Goal: Information Seeking & Learning: Learn about a topic

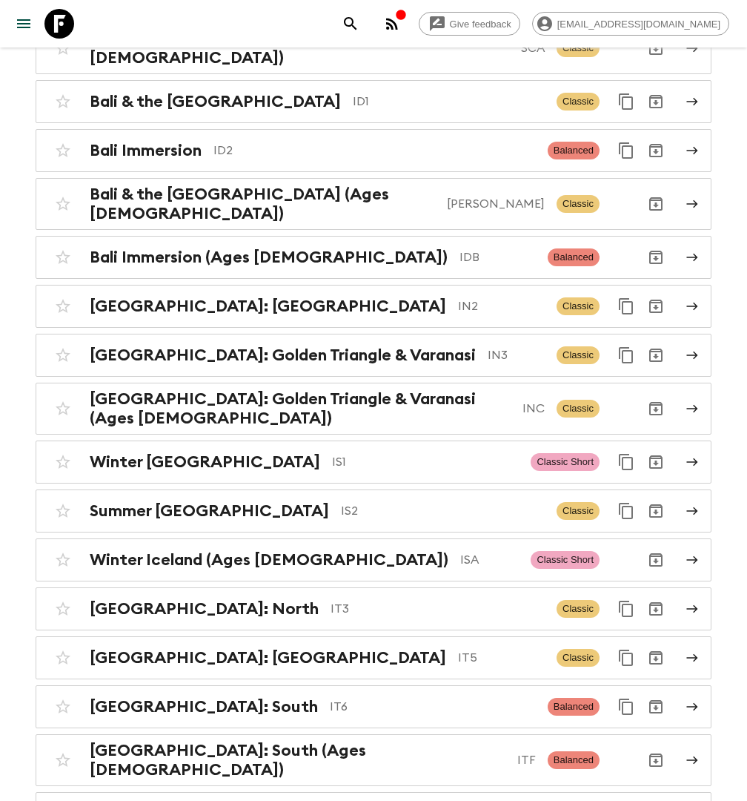
scroll to position [3462, 0]
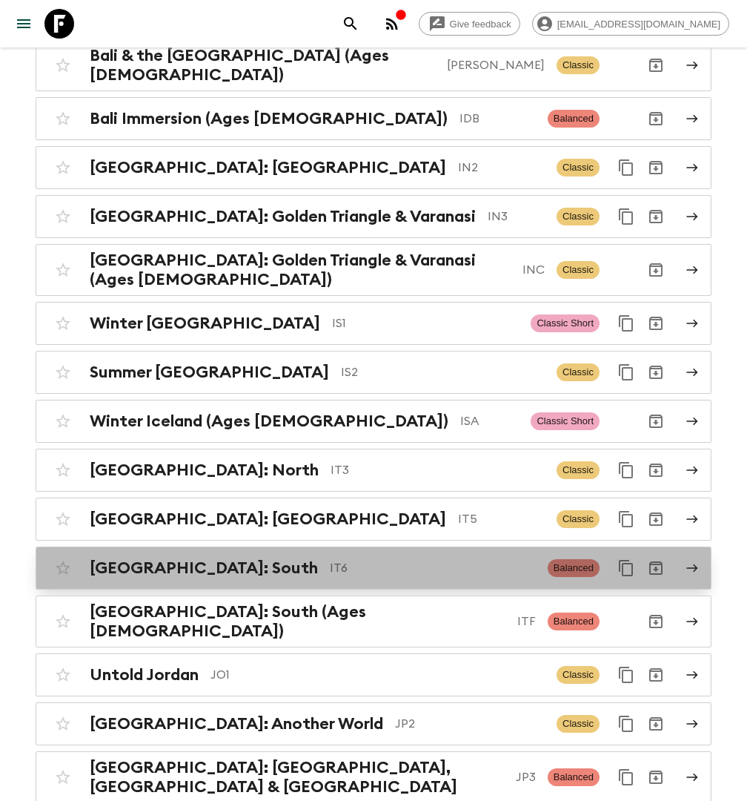
click at [330, 559] on p "IT6" at bounding box center [433, 568] width 206 height 18
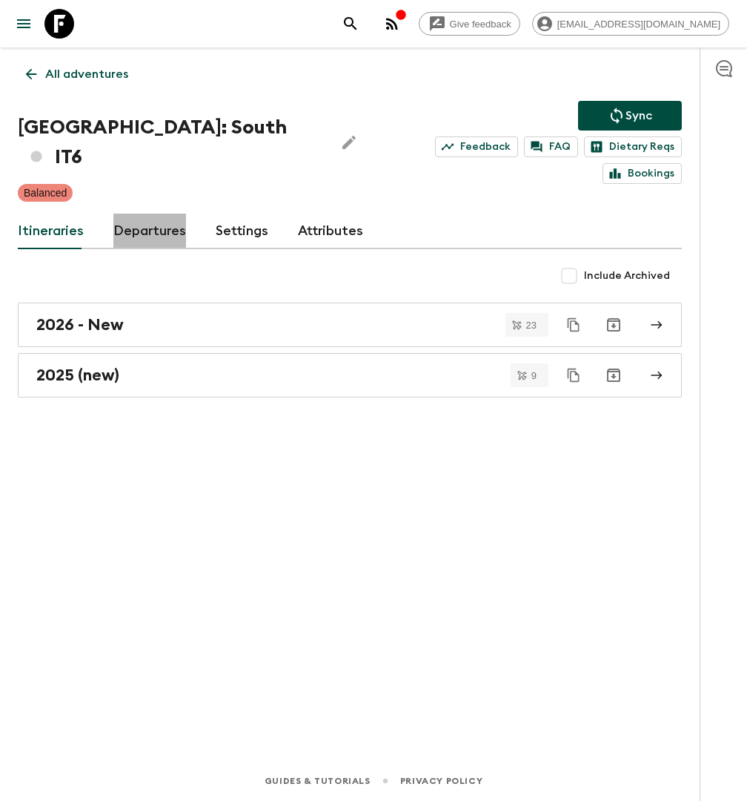
click at [130, 214] on link "Departures" at bounding box center [149, 232] width 73 height 36
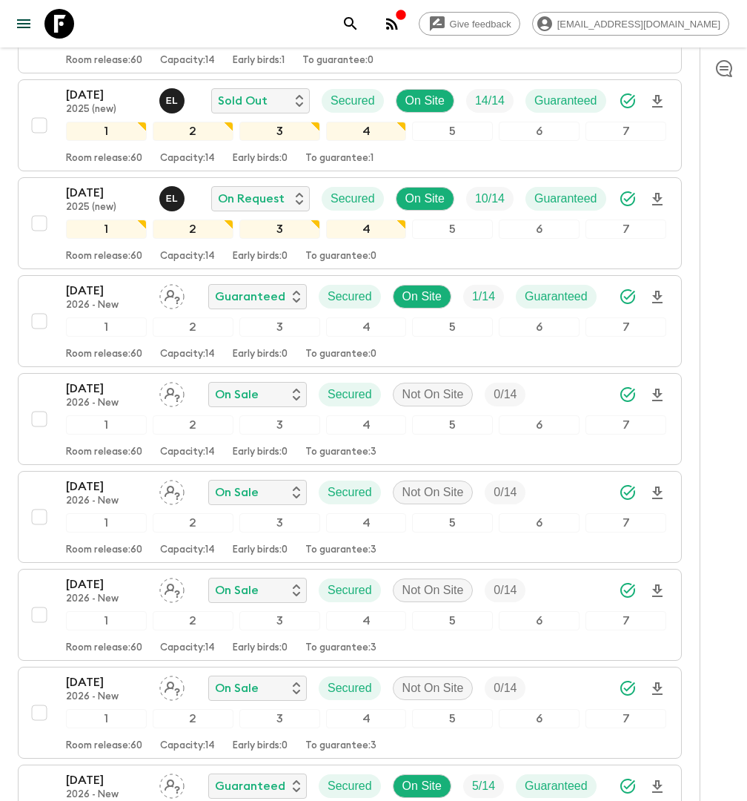
scroll to position [968, 0]
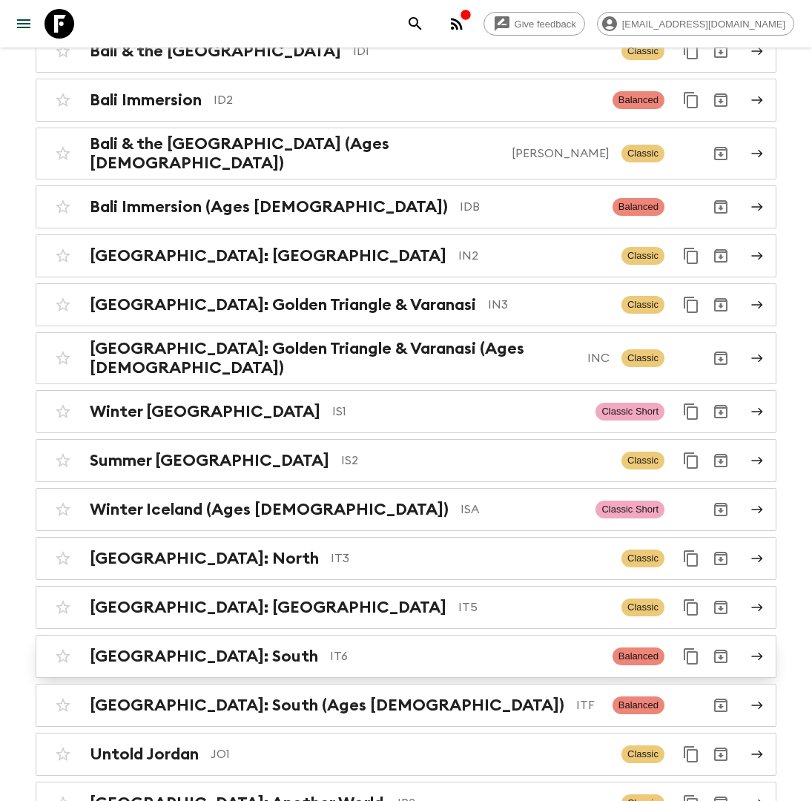
scroll to position [3294, 0]
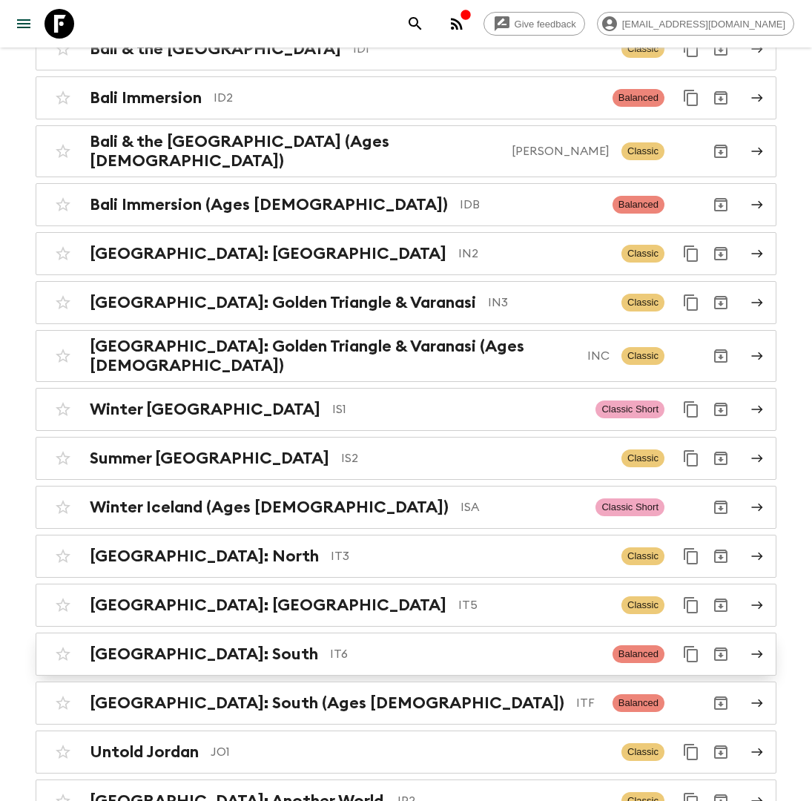
click at [330, 645] on p "IT6" at bounding box center [465, 654] width 271 height 18
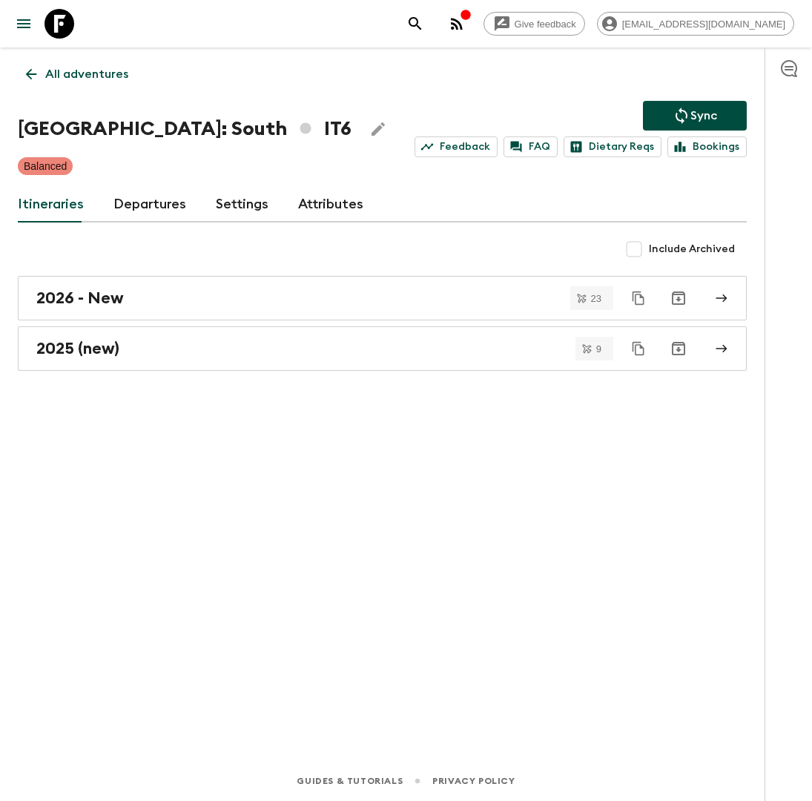
click at [148, 211] on link "Departures" at bounding box center [149, 205] width 73 height 36
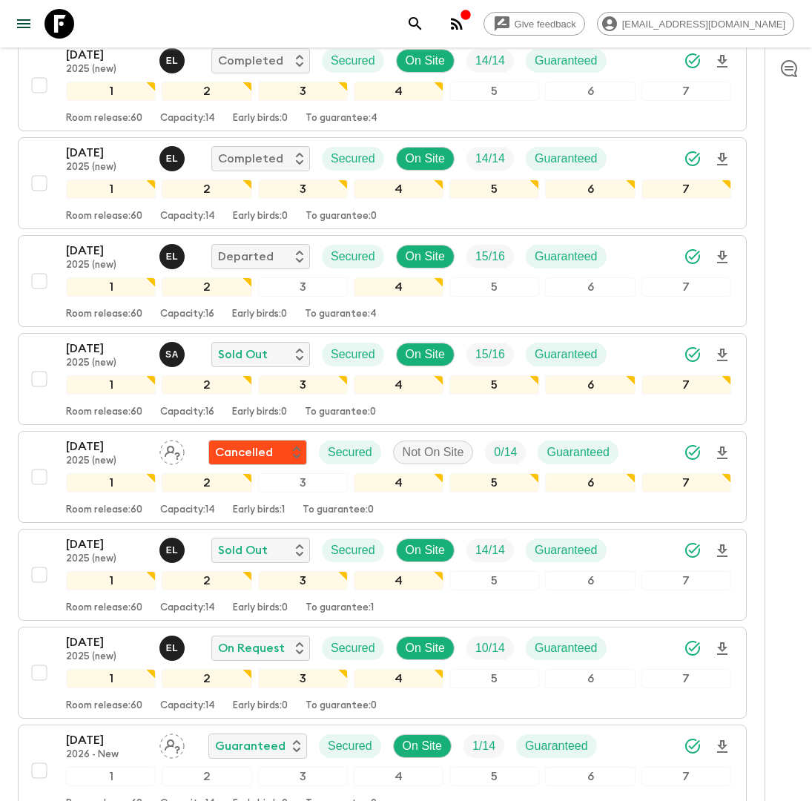
scroll to position [483, 0]
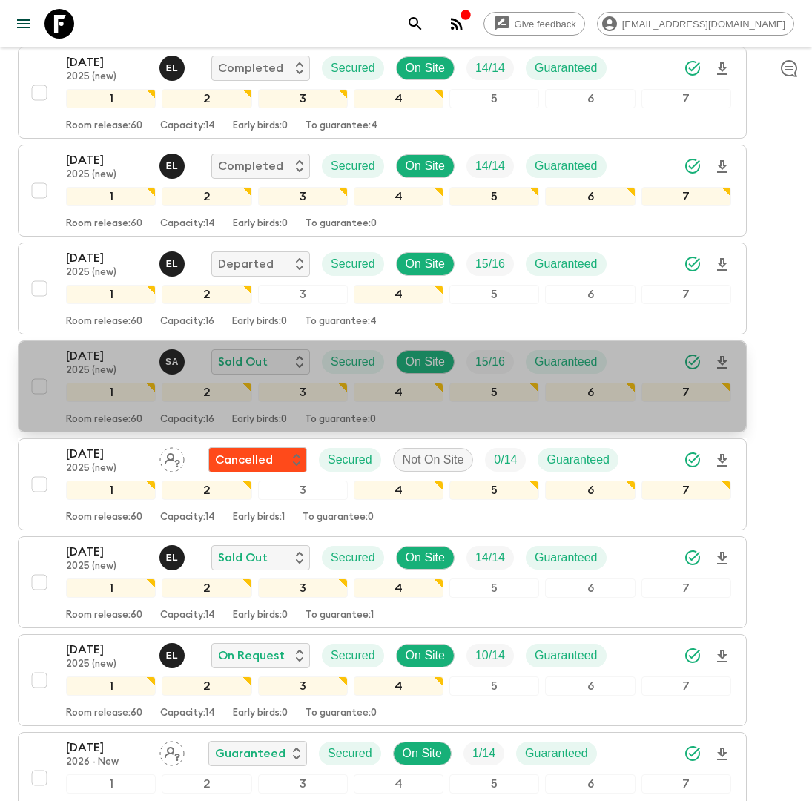
click at [660, 359] on div "19 Sep 2025 2025 (new) S A Sold Out Secured On Site 15 / 16 Guaranteed" at bounding box center [398, 362] width 665 height 30
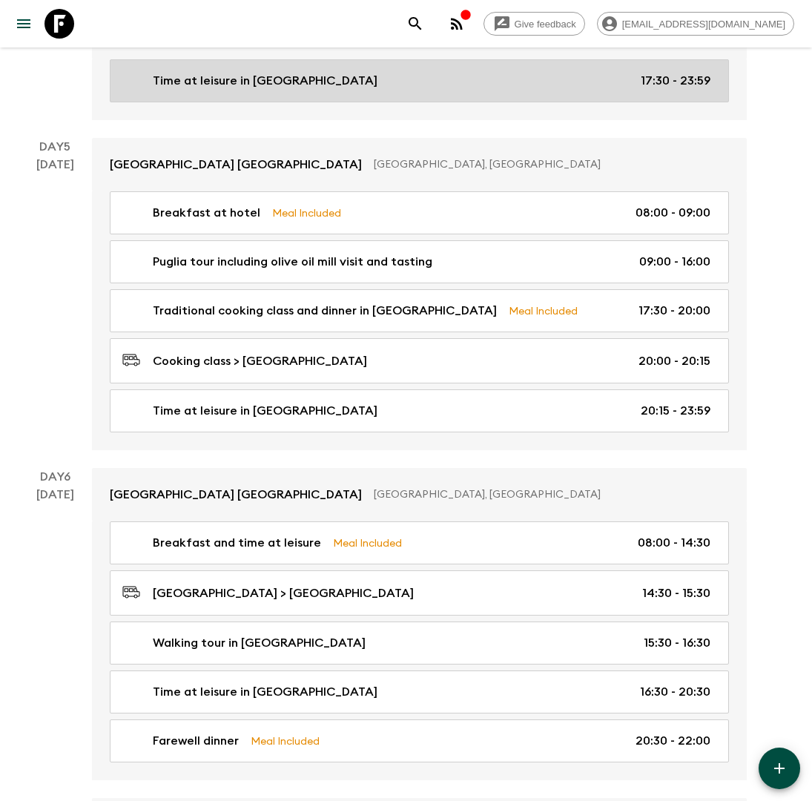
scroll to position [1606, 0]
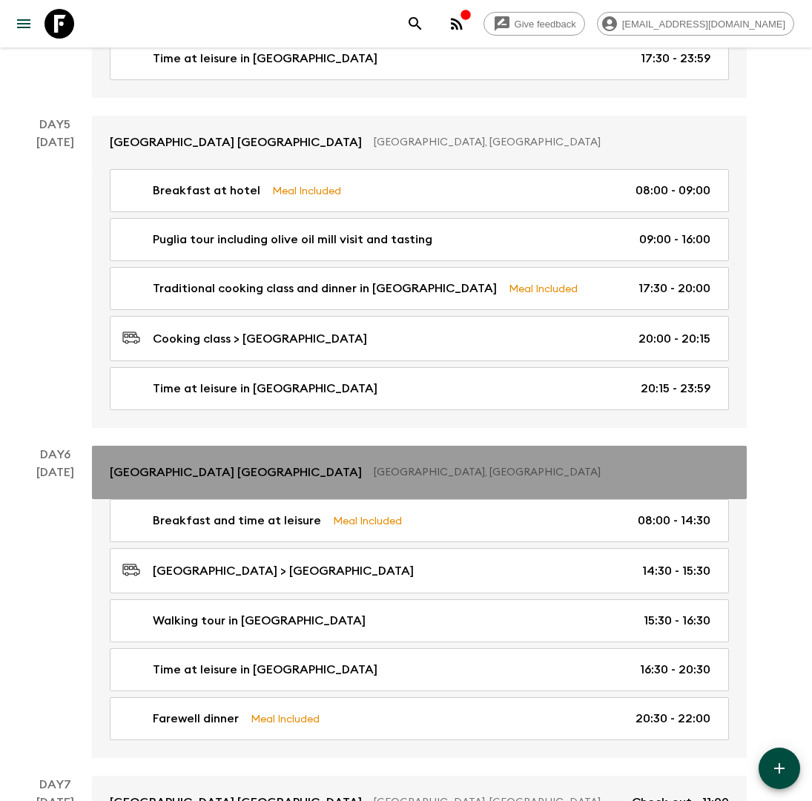
click at [255, 463] on p "Grand Hotel La Chiusa di Chietri" at bounding box center [236, 472] width 252 height 18
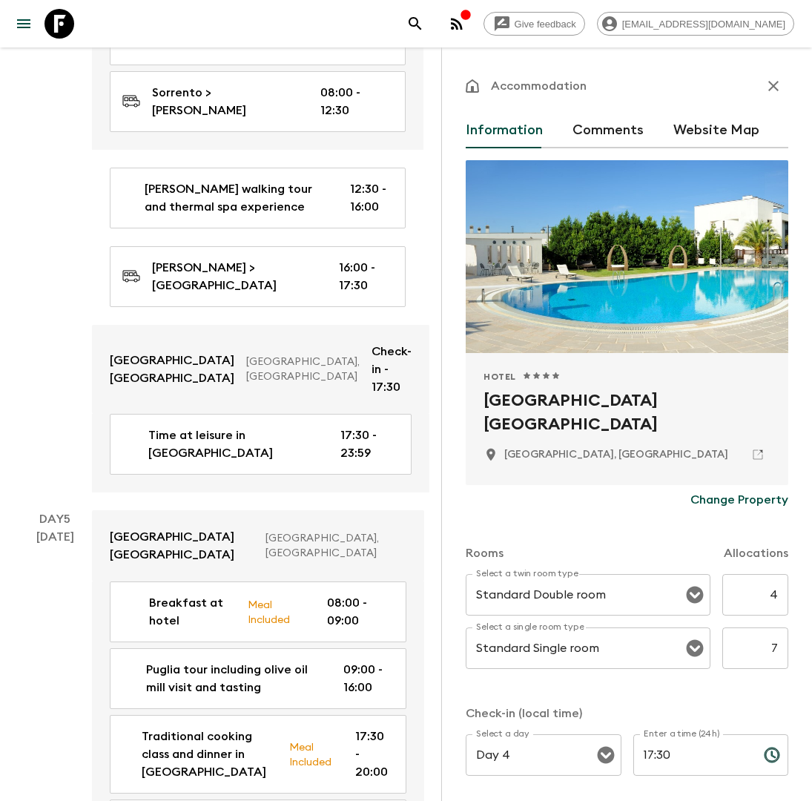
click at [541, 398] on h2 "Grand Hotel La Chiusa di Chietri" at bounding box center [626, 412] width 287 height 47
copy div "Grand Hotel La Chiusa di Chietri"
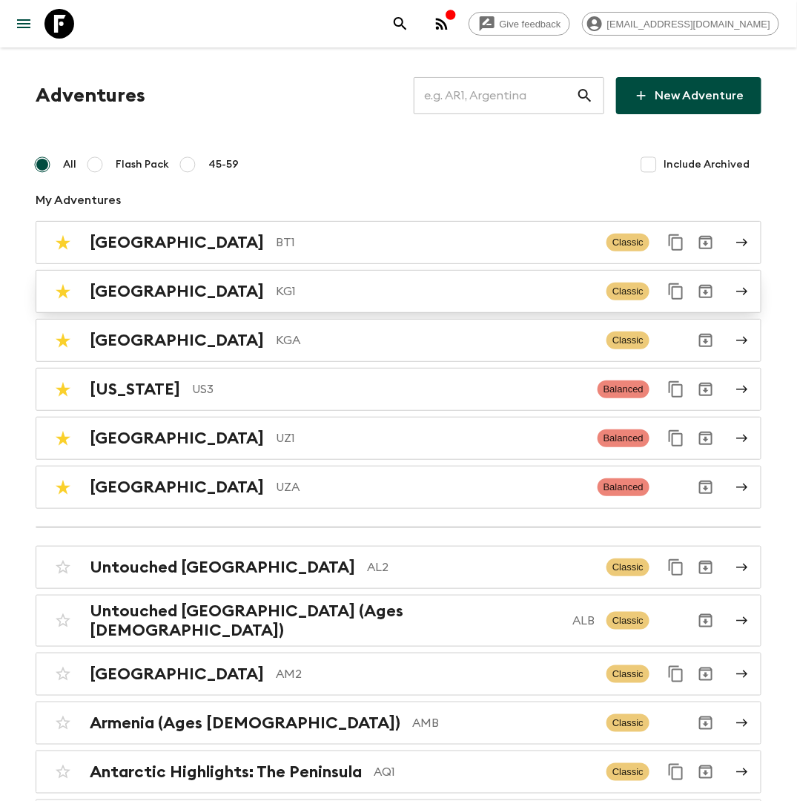
click at [276, 294] on p "KG1" at bounding box center [435, 291] width 319 height 18
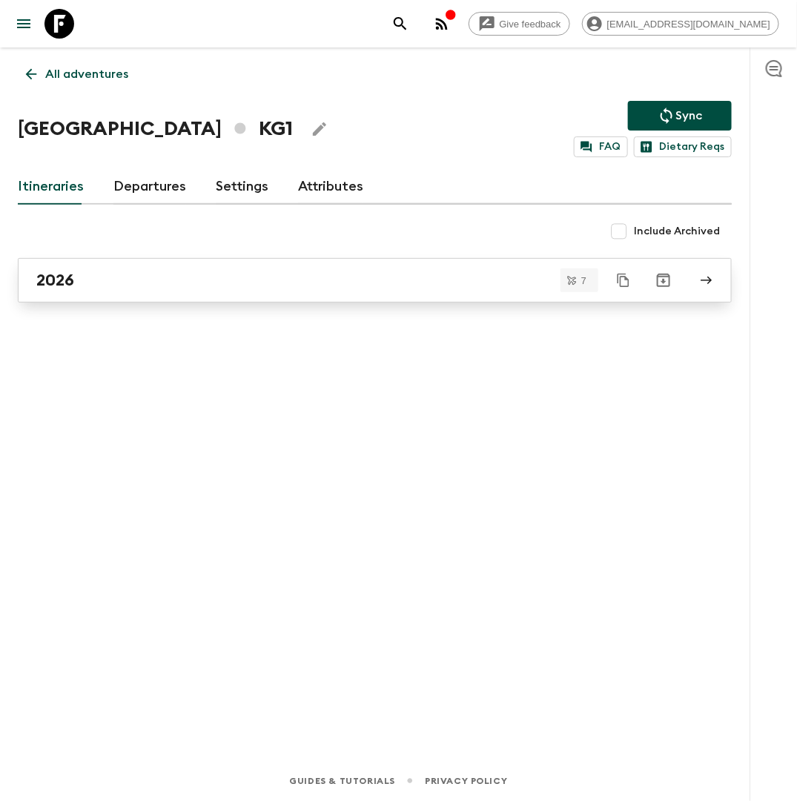
click at [128, 268] on link "2026" at bounding box center [375, 280] width 714 height 44
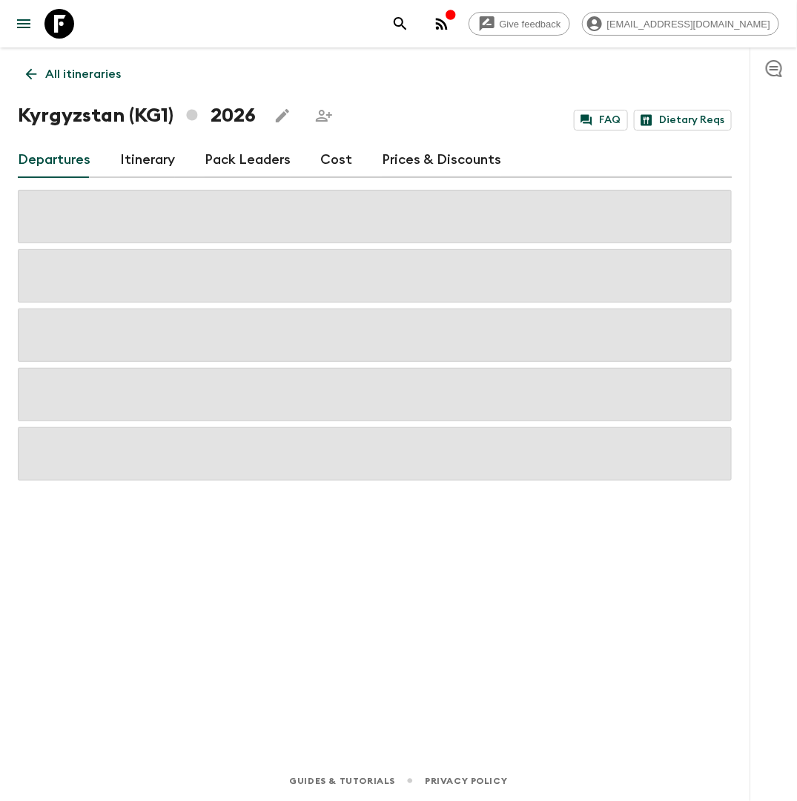
click at [330, 164] on link "Cost" at bounding box center [336, 160] width 32 height 36
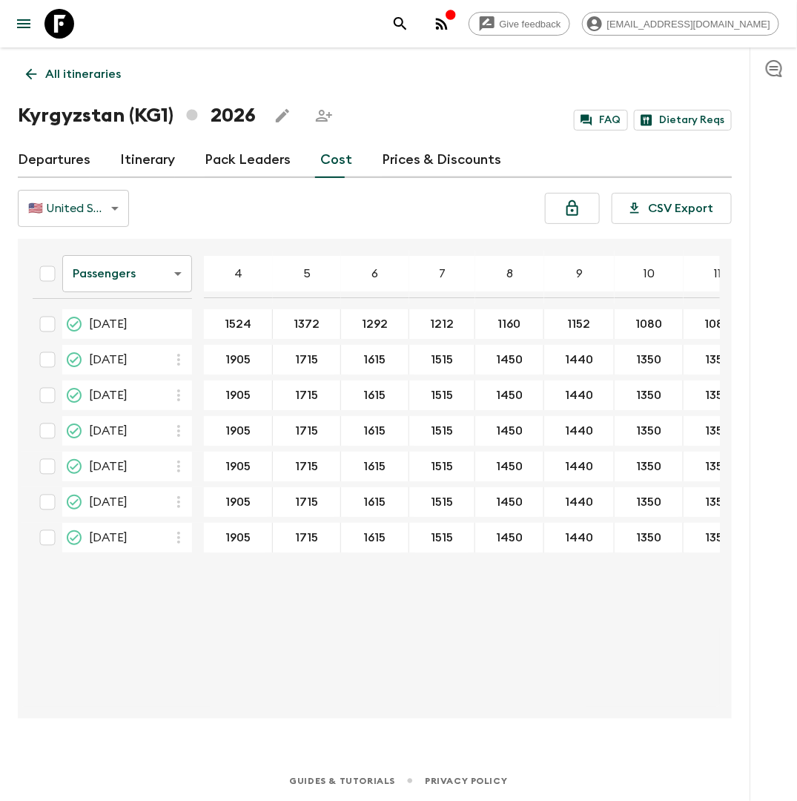
click at [109, 75] on p "All itineraries" at bounding box center [83, 74] width 76 height 18
